Goal: Check status: Check status

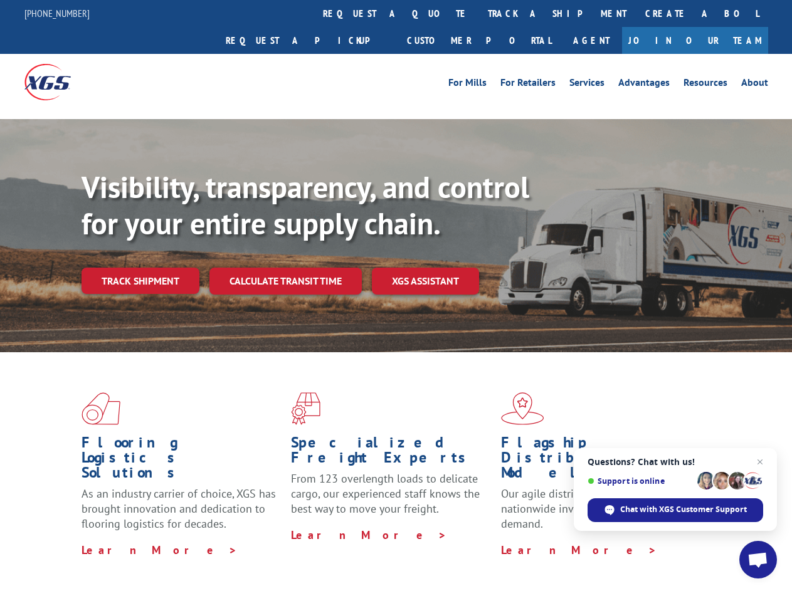
click at [396, 295] on div "Visibility, transparency, and control for your entire supply chain. Track shipm…" at bounding box center [436, 256] width 710 height 175
click at [478, 13] on link "track a shipment" at bounding box center [556, 13] width 157 height 27
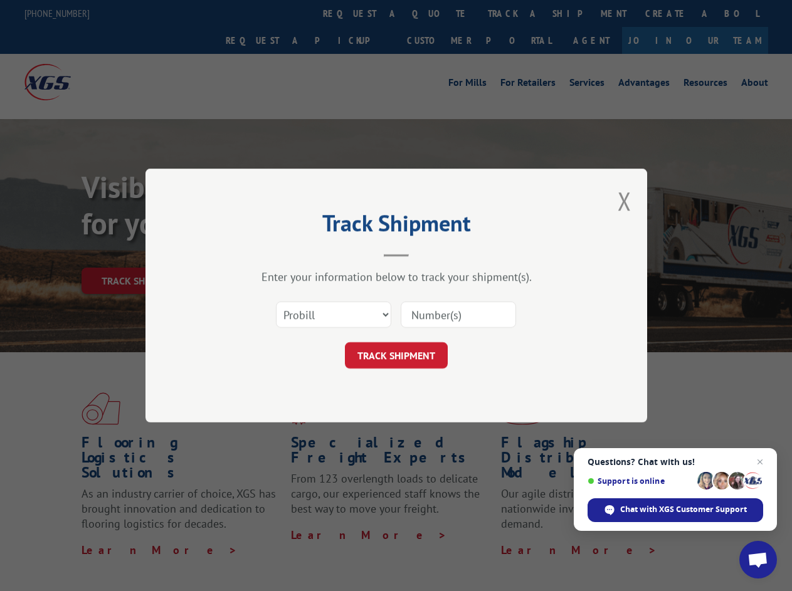
click at [438, 13] on div "Track Shipment Enter your information below to track your shipment(s). Select c…" at bounding box center [396, 295] width 792 height 591
click at [516, 13] on div "Track Shipment Enter your information below to track your shipment(s). Select c…" at bounding box center [396, 295] width 792 height 591
click at [140, 253] on div "Track Shipment Enter your information below to track your shipment(s). Select c…" at bounding box center [396, 295] width 792 height 591
click at [285, 253] on header "Track Shipment" at bounding box center [396, 235] width 376 height 43
click at [426, 253] on header "Track Shipment" at bounding box center [396, 235] width 376 height 43
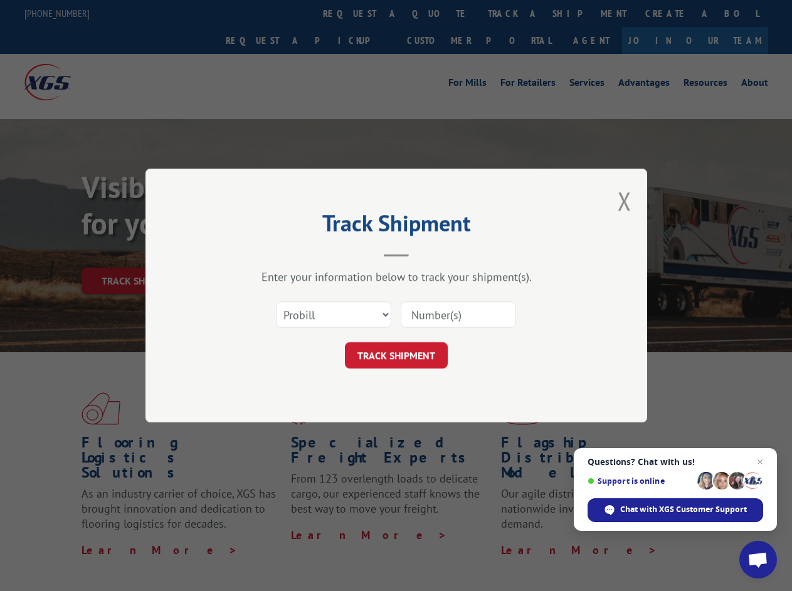
click at [758, 560] on span "Open chat" at bounding box center [757, 561] width 21 height 18
